Goal: Transaction & Acquisition: Purchase product/service

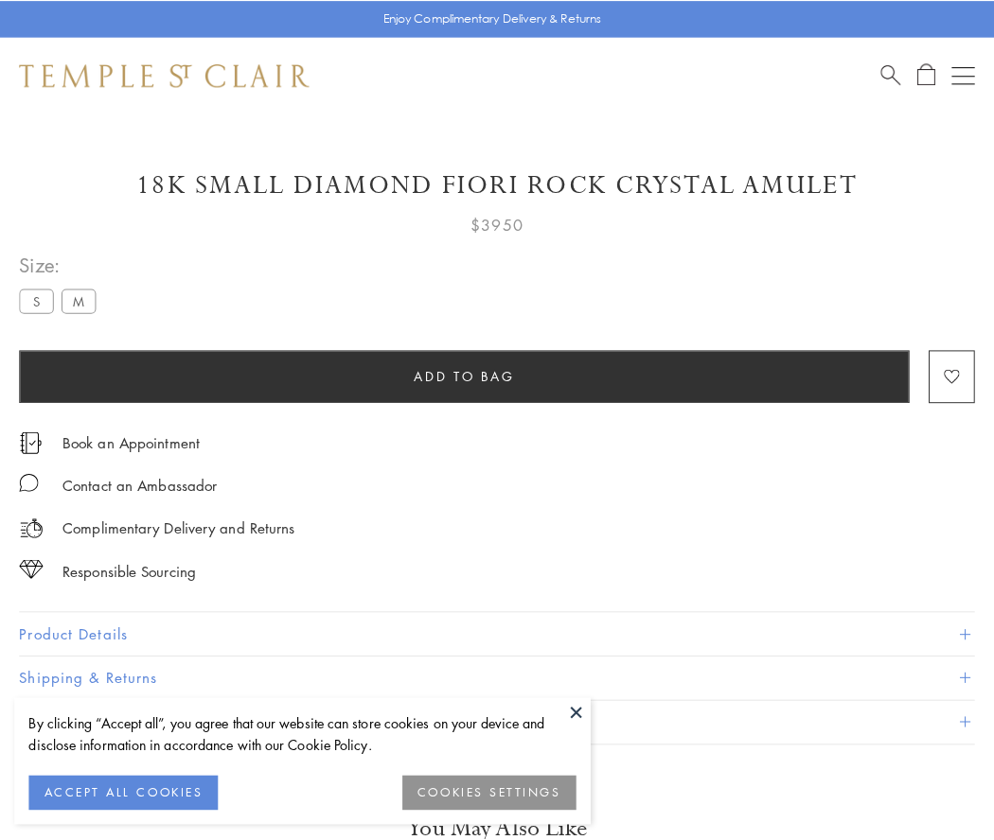
scroll to position [25, 0]
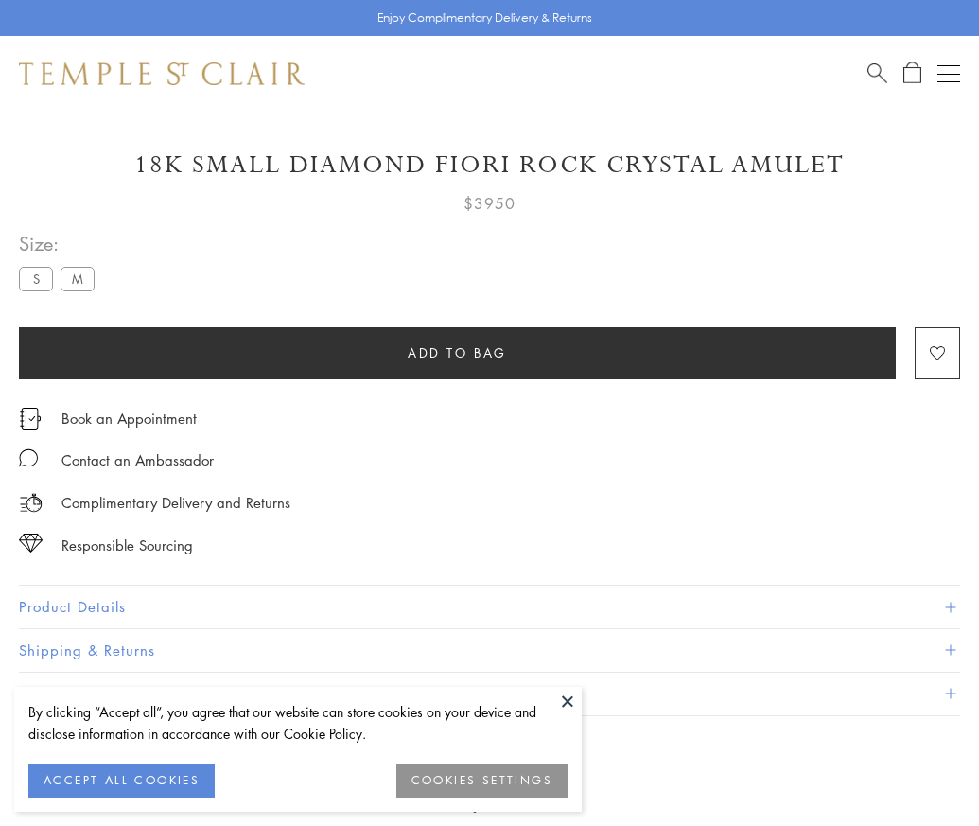
click at [457, 352] on span "Add to bag" at bounding box center [457, 353] width 99 height 21
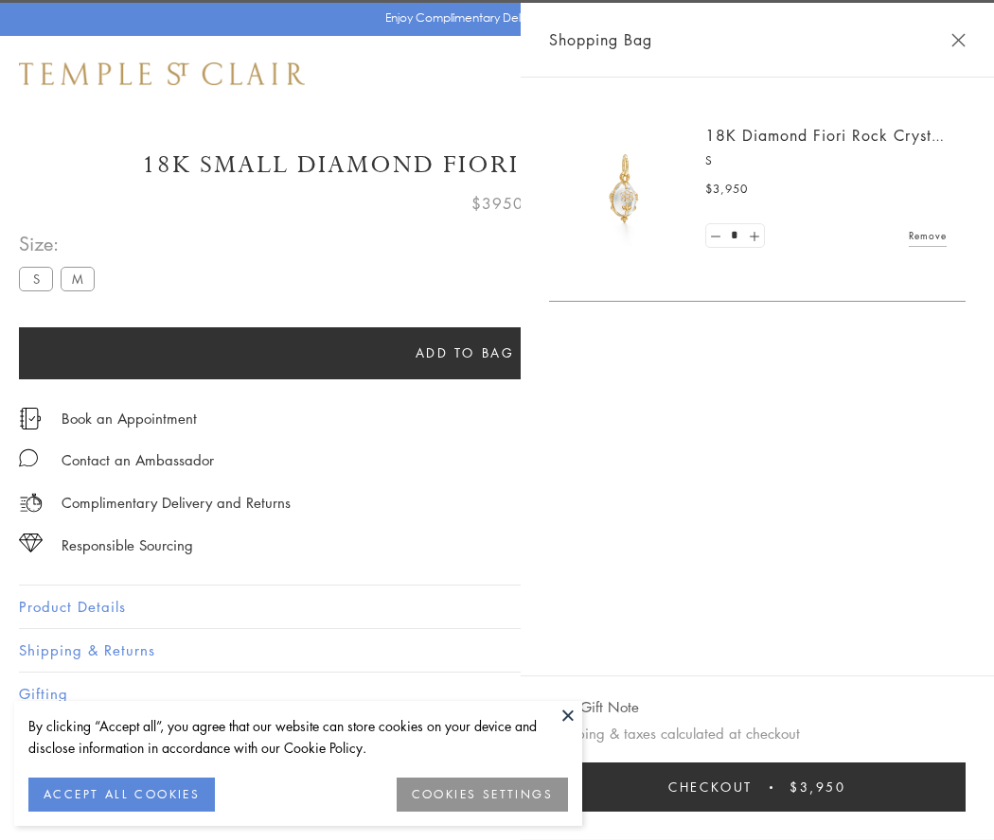
click at [891, 787] on button "Checkout $3,950" at bounding box center [757, 787] width 416 height 49
